Goal: Task Accomplishment & Management: Manage account settings

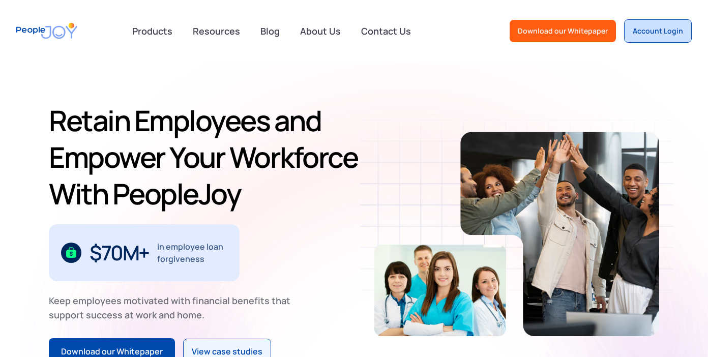
click at [656, 31] on div "Account Login" at bounding box center [658, 31] width 50 height 10
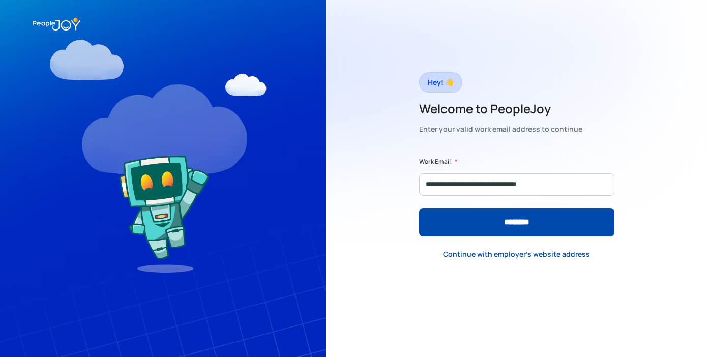
type input "**********"
click at [419, 208] on input "********" at bounding box center [516, 222] width 195 height 28
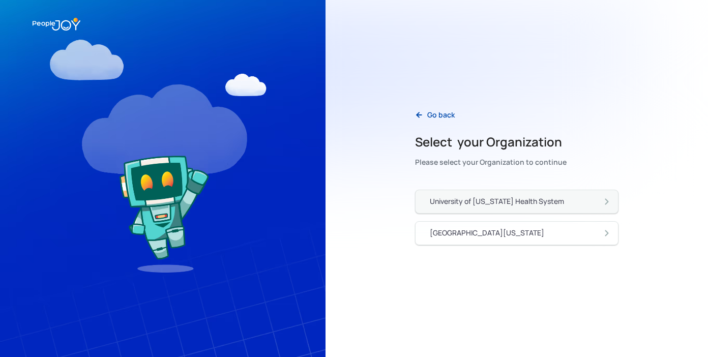
click at [506, 206] on div "University of [US_STATE] Health System" at bounding box center [497, 201] width 134 height 10
